Goal: Task Accomplishment & Management: Manage account settings

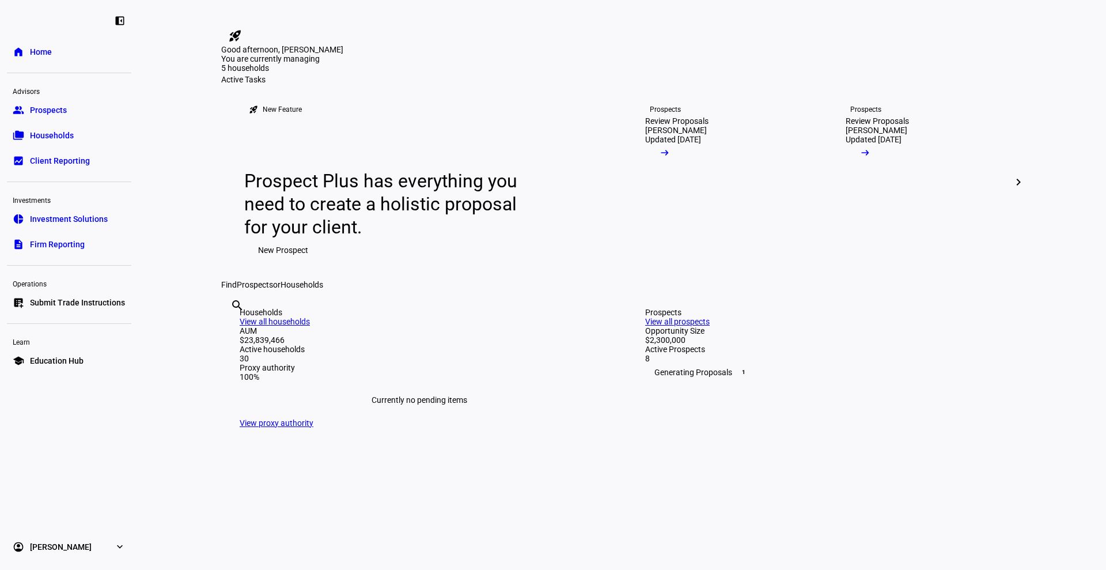
click at [58, 110] on span "Prospects" at bounding box center [48, 110] width 37 height 12
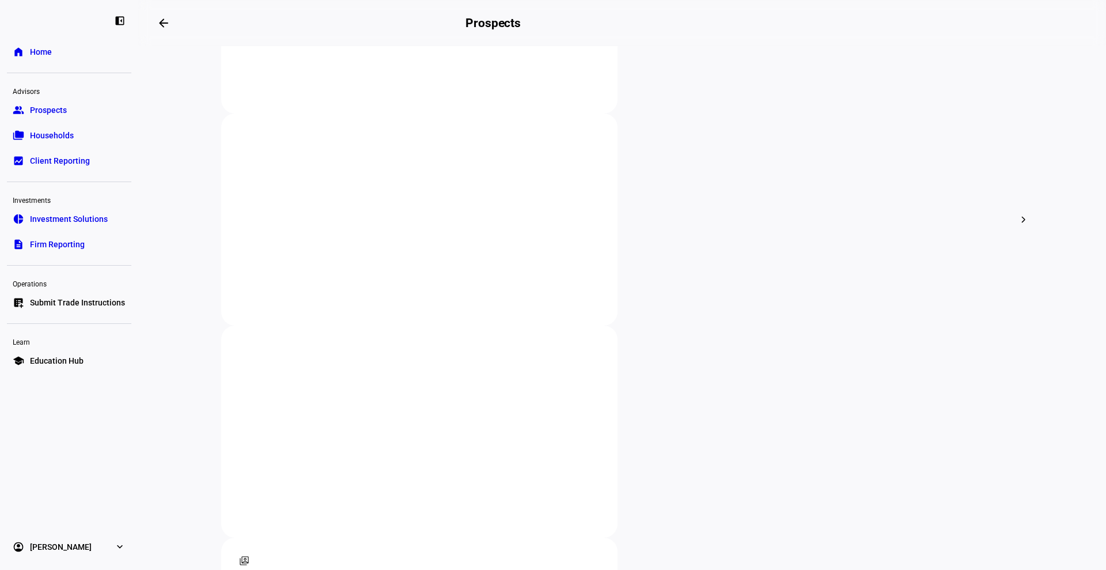
scroll to position [375, 0]
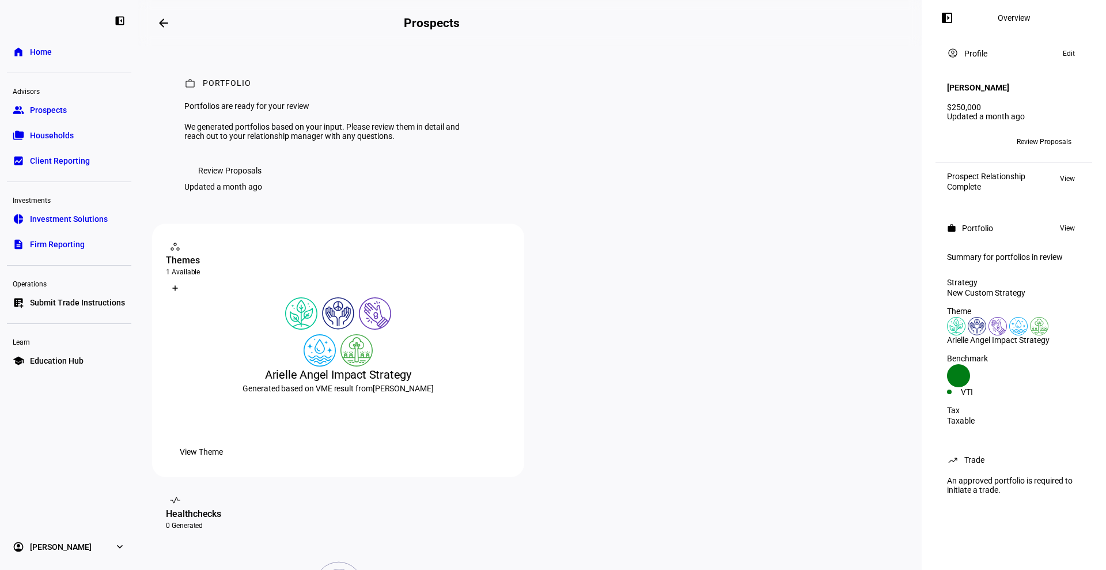
click at [234, 182] on span "Review Proposals" at bounding box center [229, 170] width 63 height 23
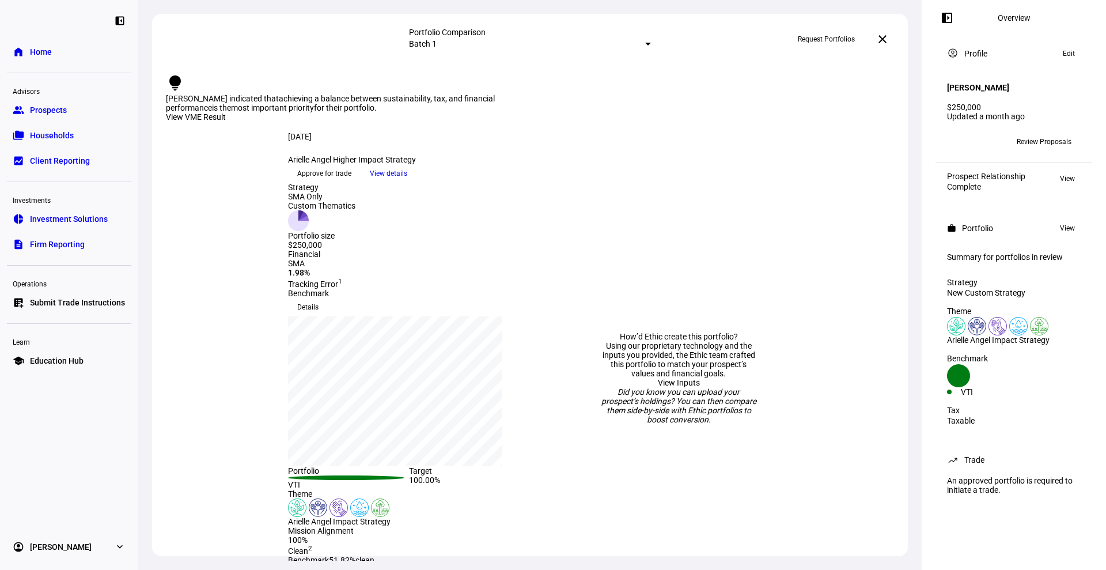
click at [352, 183] on span "Approve for trade" at bounding box center [324, 173] width 54 height 18
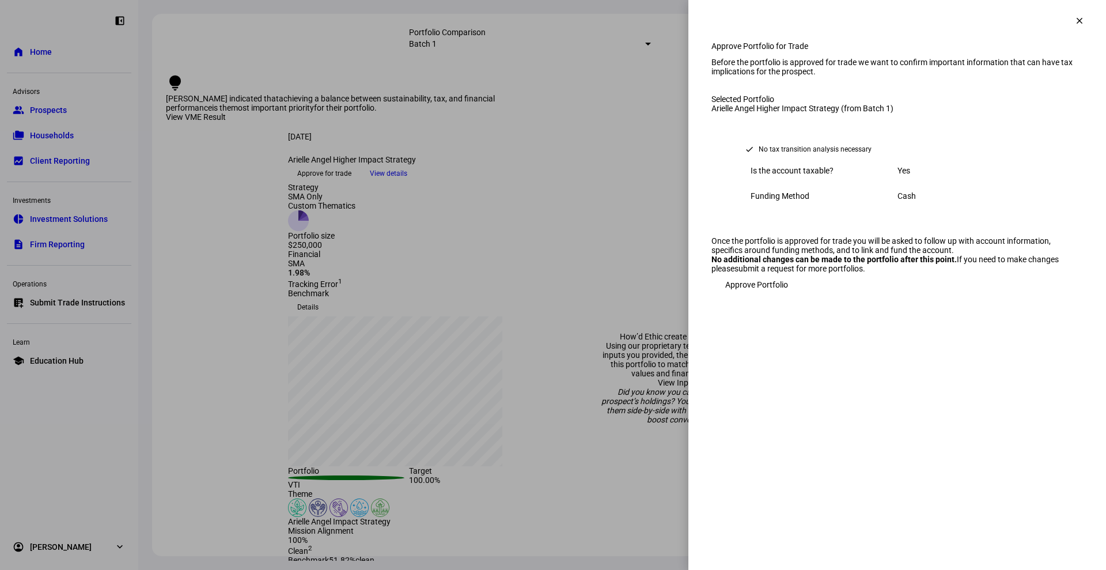
click at [755, 296] on span "Approve Portfolio" at bounding box center [757, 284] width 63 height 23
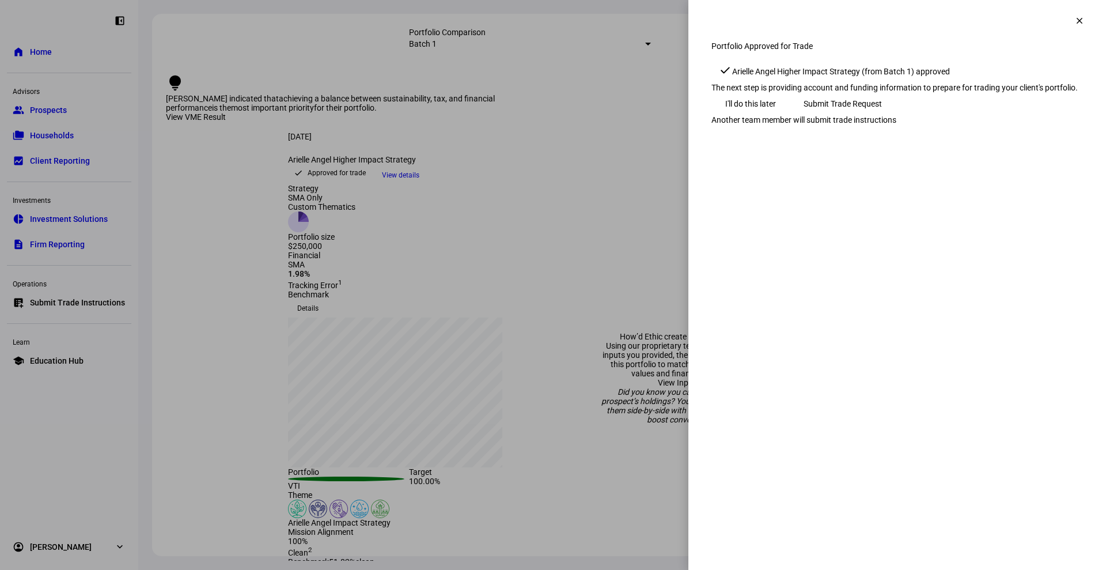
click at [785, 124] on link "Another team member will submit trade instructions" at bounding box center [804, 119] width 185 height 9
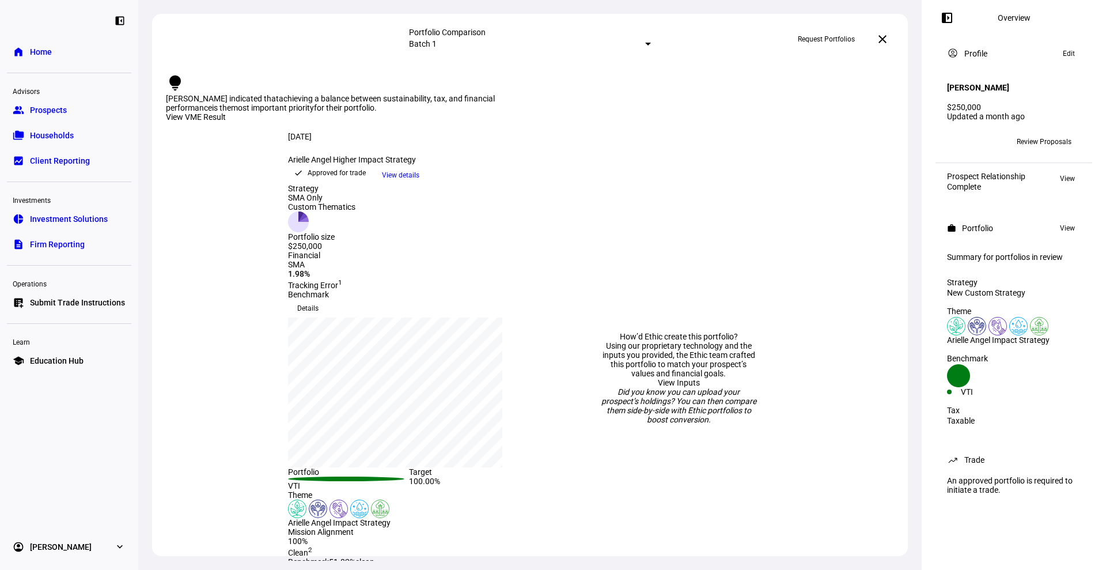
drag, startPoint x: 312, startPoint y: 169, endPoint x: 498, endPoint y: 171, distance: 186.7
click at [498, 164] on div "[PERSON_NAME] Higher Impact Strategy keyboard_arrow_down" at bounding box center [409, 159] width 242 height 9
copy div "Arielle Angel Higher Impact Strategy"
